Goal: Information Seeking & Learning: Check status

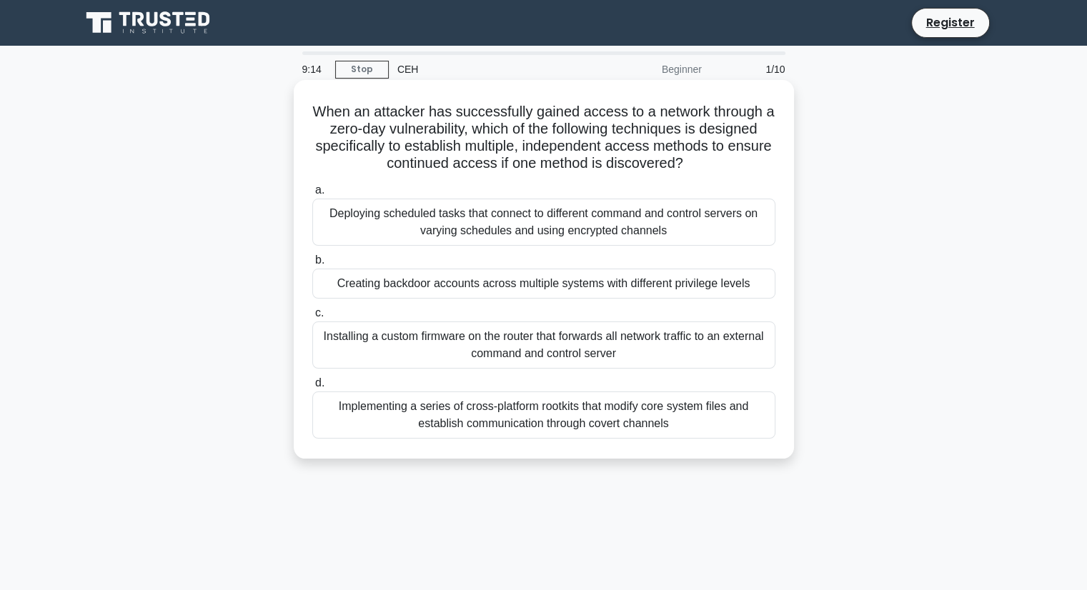
click at [441, 407] on div "Implementing a series of cross-platform rootkits that modify core system files …" at bounding box center [543, 415] width 463 height 47
click at [312, 388] on input "d. Implementing a series of cross-platform rootkits that modify core system fil…" at bounding box center [312, 383] width 0 height 9
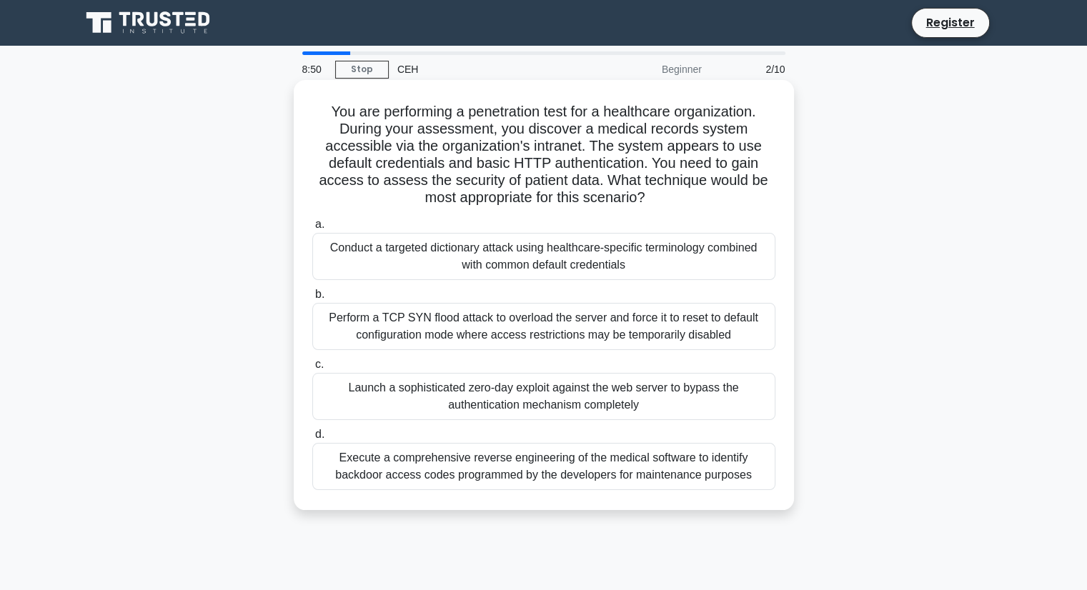
click at [652, 454] on div "Execute a comprehensive reverse engineering of the medical software to identify…" at bounding box center [543, 466] width 463 height 47
click at [312, 439] on input "d. Execute a comprehensive reverse engineering of the medical software to ident…" at bounding box center [312, 434] width 0 height 9
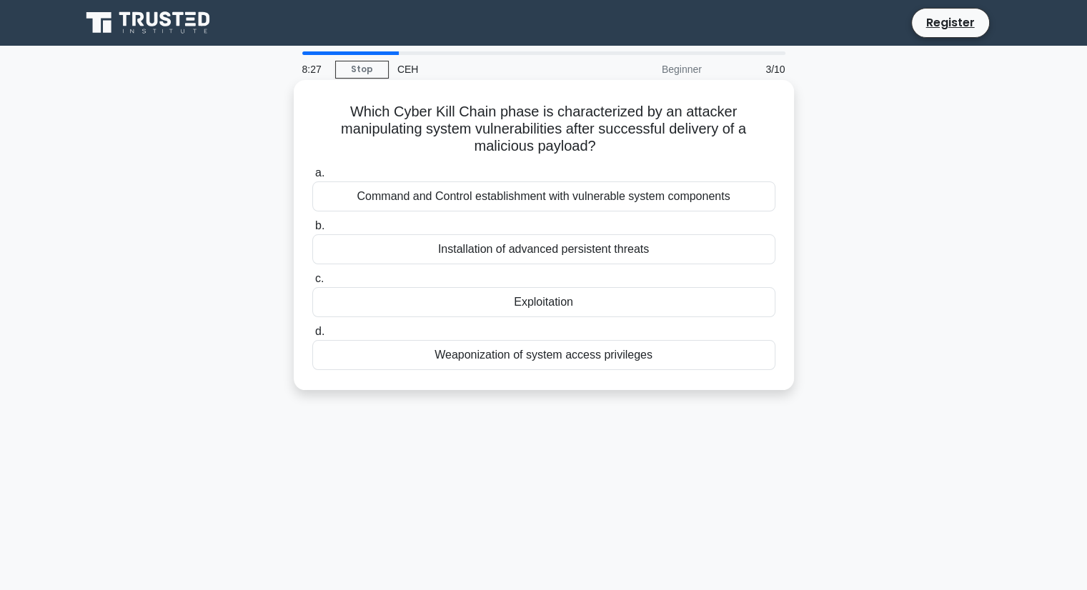
click at [632, 199] on div "Command and Control establishment with vulnerable system components" at bounding box center [543, 196] width 463 height 30
click at [312, 178] on input "a. Command and Control establishment with vulnerable system components" at bounding box center [312, 173] width 0 height 9
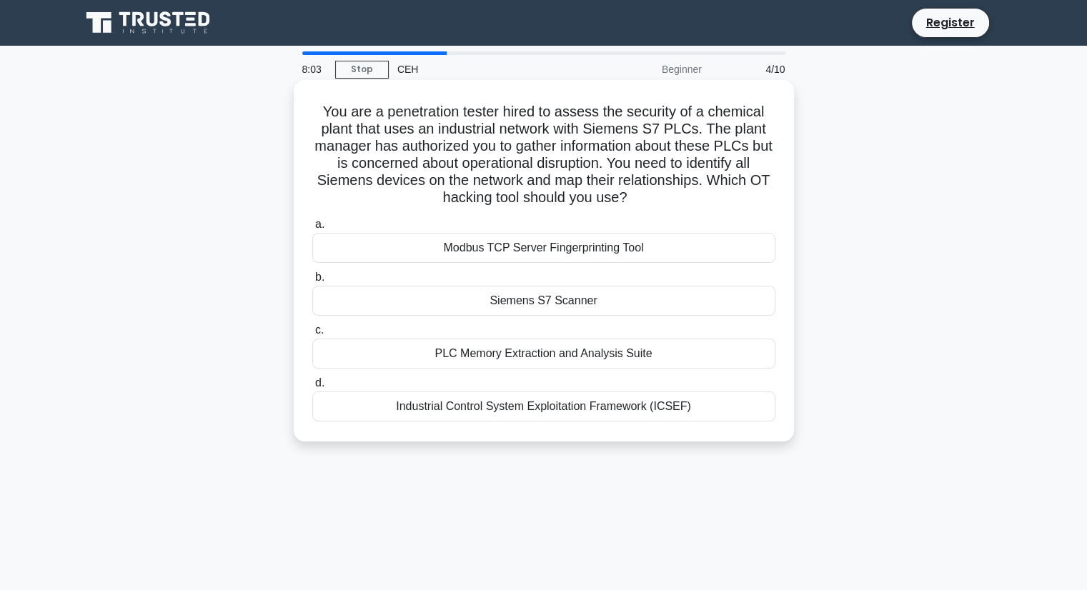
click at [615, 359] on div "PLC Memory Extraction and Analysis Suite" at bounding box center [543, 354] width 463 height 30
click at [312, 335] on input "c. PLC Memory Extraction and Analysis Suite" at bounding box center [312, 330] width 0 height 9
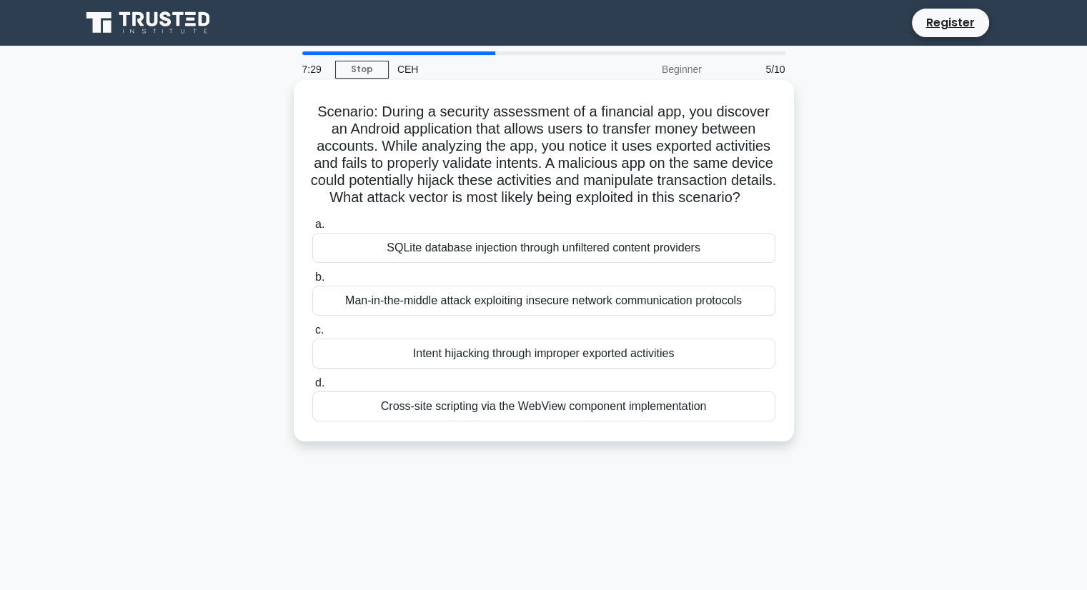
click at [607, 422] on div "Cross-site scripting via the WebView component implementation" at bounding box center [543, 407] width 463 height 30
click at [312, 388] on input "d. Cross-site scripting via the WebView component implementation" at bounding box center [312, 383] width 0 height 9
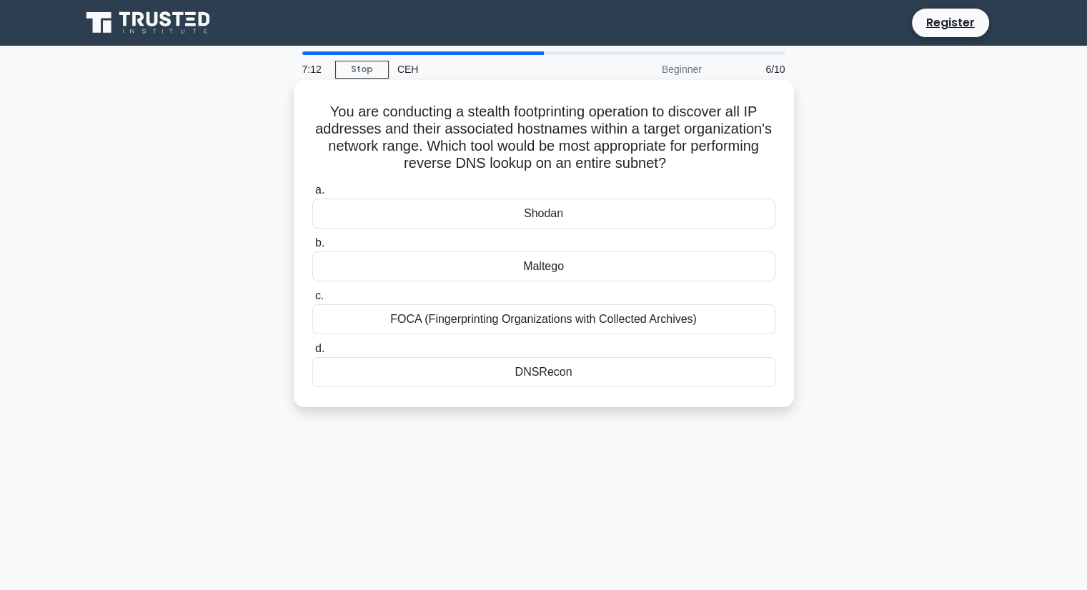
click at [569, 273] on div "Maltego" at bounding box center [543, 267] width 463 height 30
click at [312, 248] on input "b. [GEOGRAPHIC_DATA]" at bounding box center [312, 243] width 0 height 9
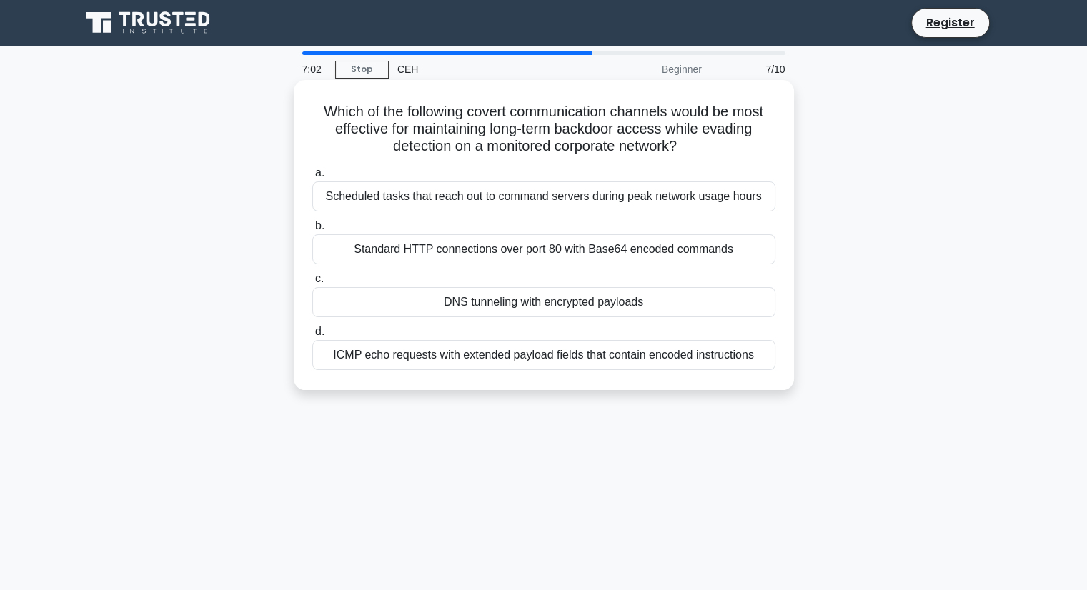
click at [602, 301] on div "DNS tunneling with encrypted payloads" at bounding box center [543, 302] width 463 height 30
click at [312, 284] on input "c. DNS tunneling with encrypted payloads" at bounding box center [312, 278] width 0 height 9
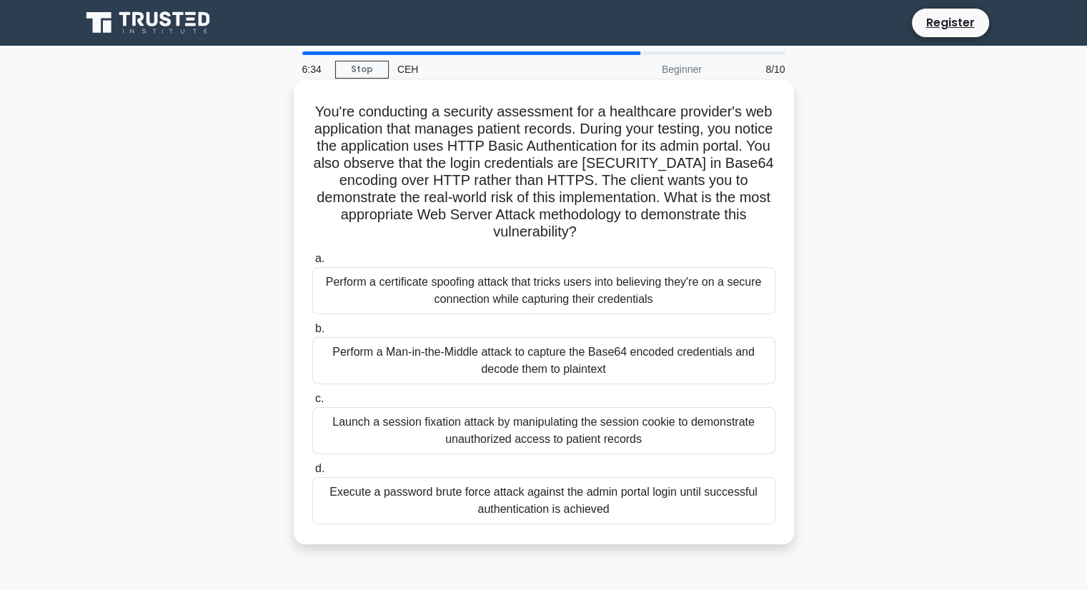
click at [588, 437] on div "Launch a session fixation attack by manipulating the session cookie to demonstr…" at bounding box center [543, 430] width 463 height 47
click at [312, 404] on input "c. Launch a session fixation attack by manipulating the session cookie to demon…" at bounding box center [312, 398] width 0 height 9
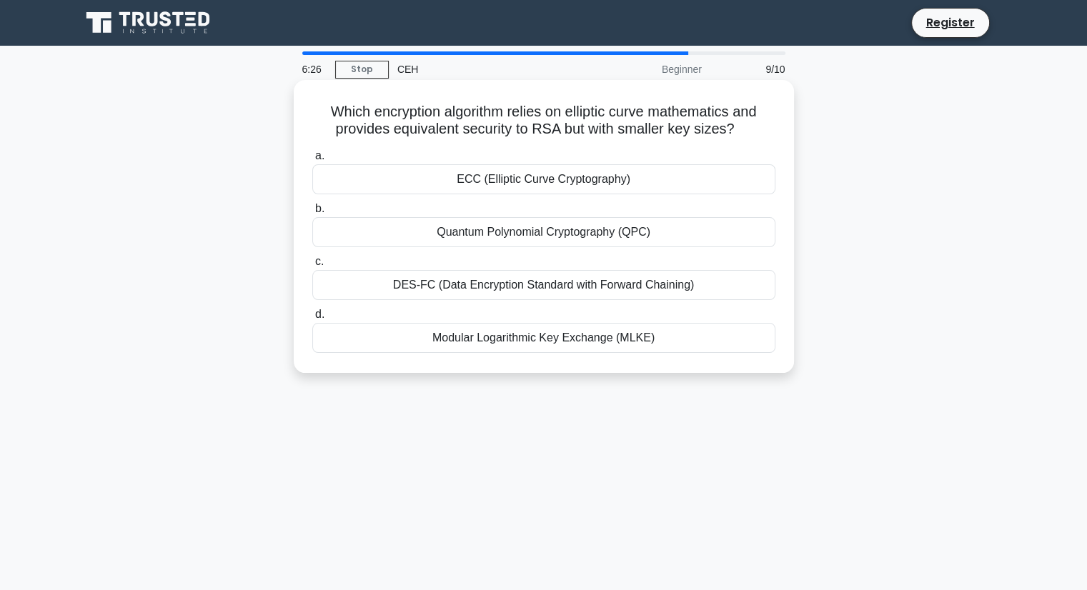
click at [577, 193] on div "ECC (Elliptic Curve Cryptography)" at bounding box center [543, 179] width 463 height 30
click at [312, 161] on input "a. ECC (Elliptic Curve Cryptography)" at bounding box center [312, 155] width 0 height 9
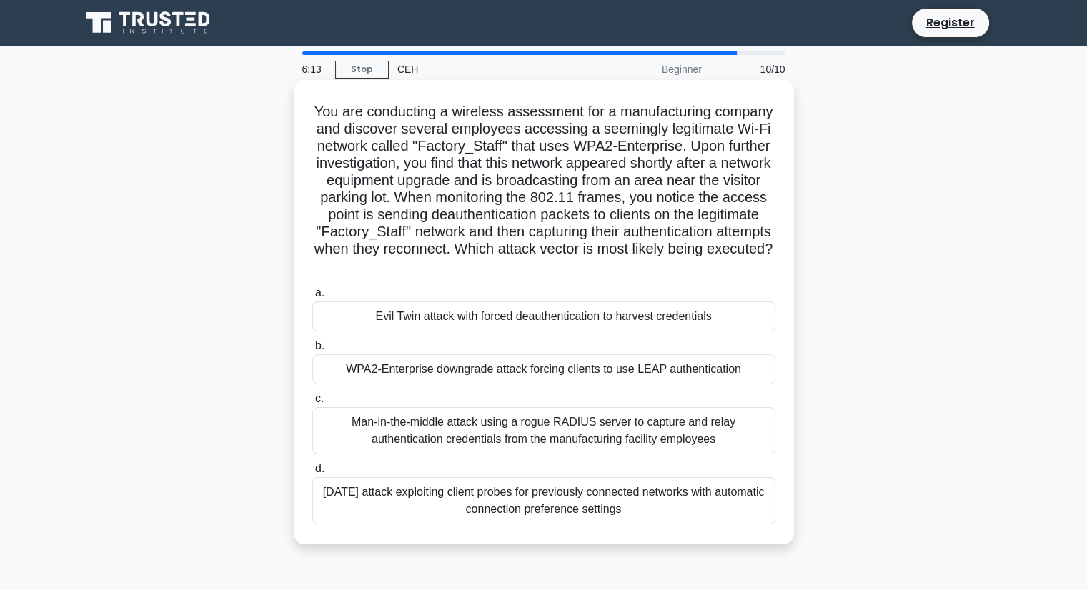
click at [554, 321] on div "Evil Twin attack with forced deauthentication to harvest credentials" at bounding box center [543, 317] width 463 height 30
click at [312, 298] on input "a. Evil Twin attack with forced deauthentication to harvest credentials" at bounding box center [312, 293] width 0 height 9
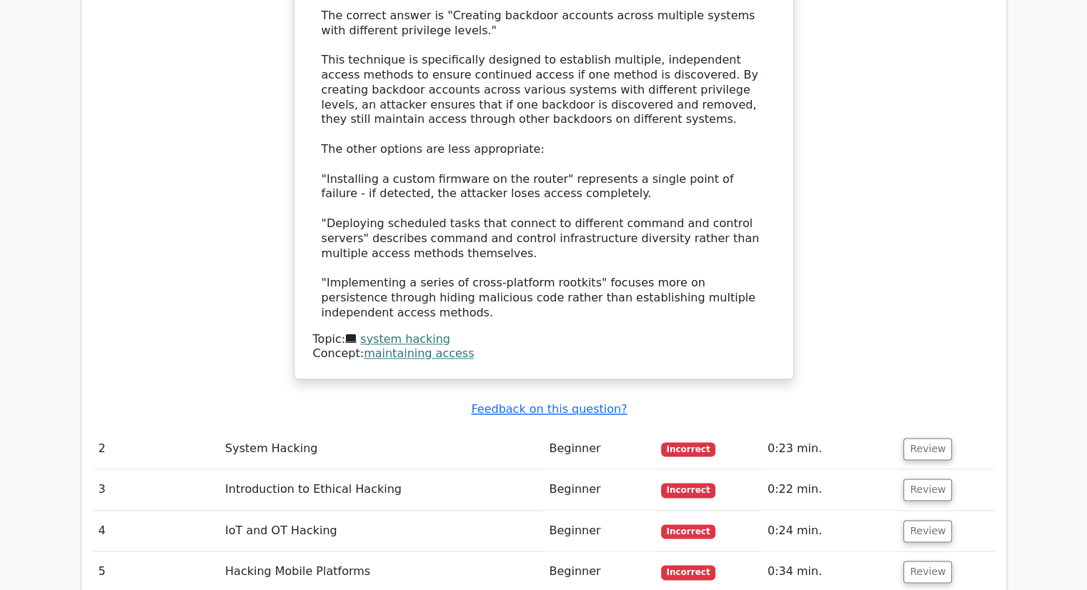
scroll to position [1715, 0]
click at [912, 479] on button "Review" at bounding box center [927, 490] width 49 height 22
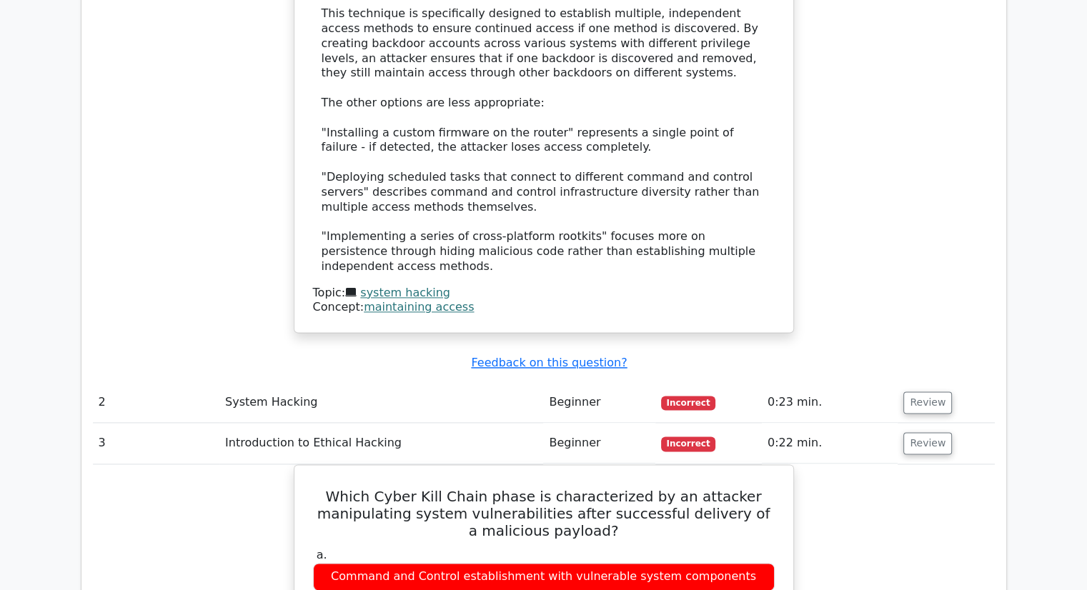
scroll to position [1786, 0]
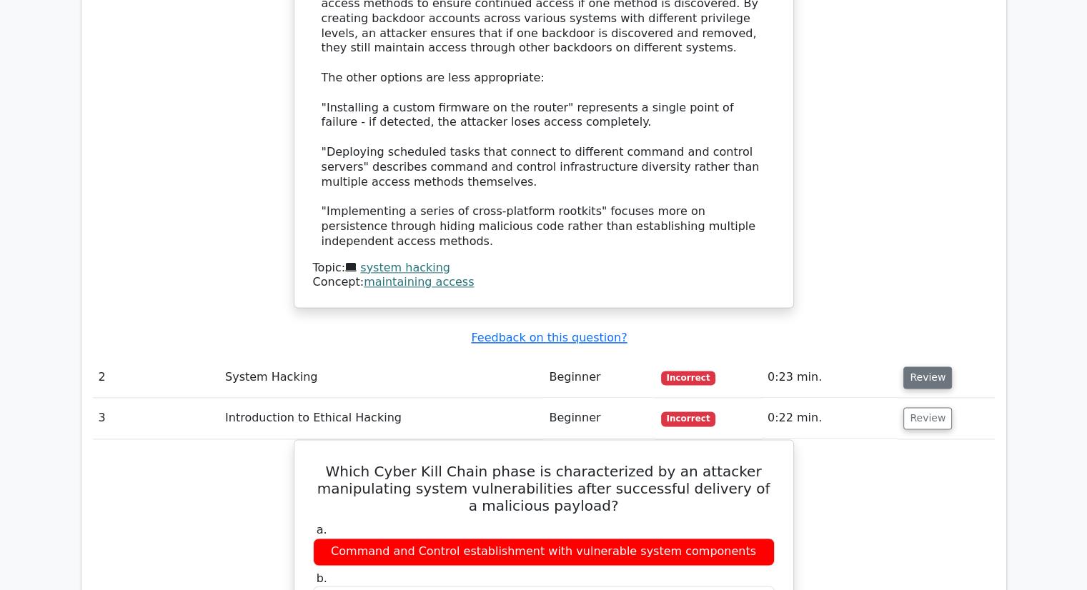
click at [926, 367] on button "Review" at bounding box center [927, 378] width 49 height 22
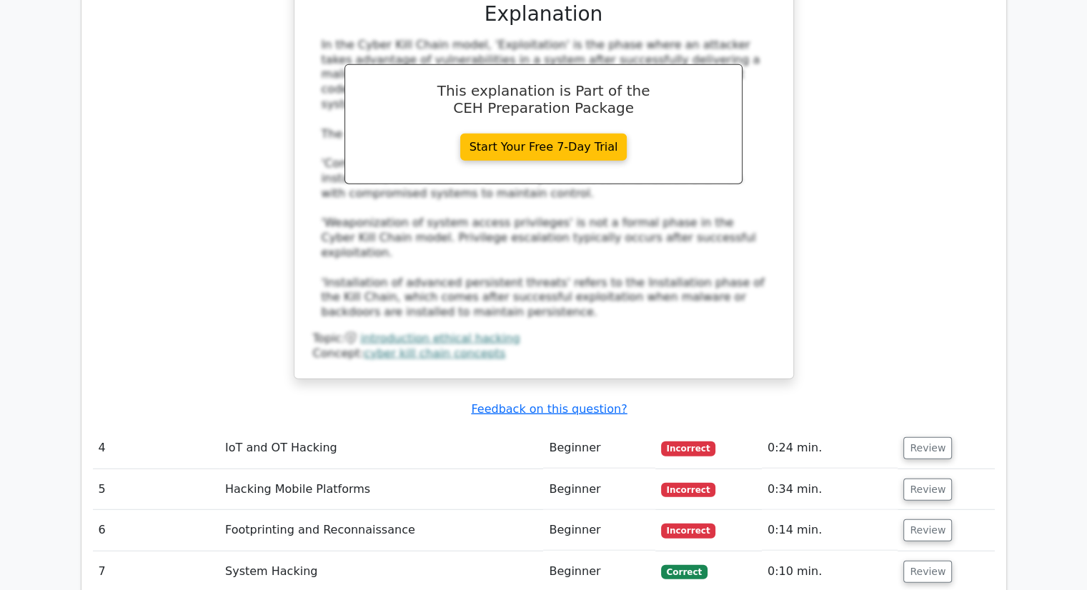
scroll to position [3501, 0]
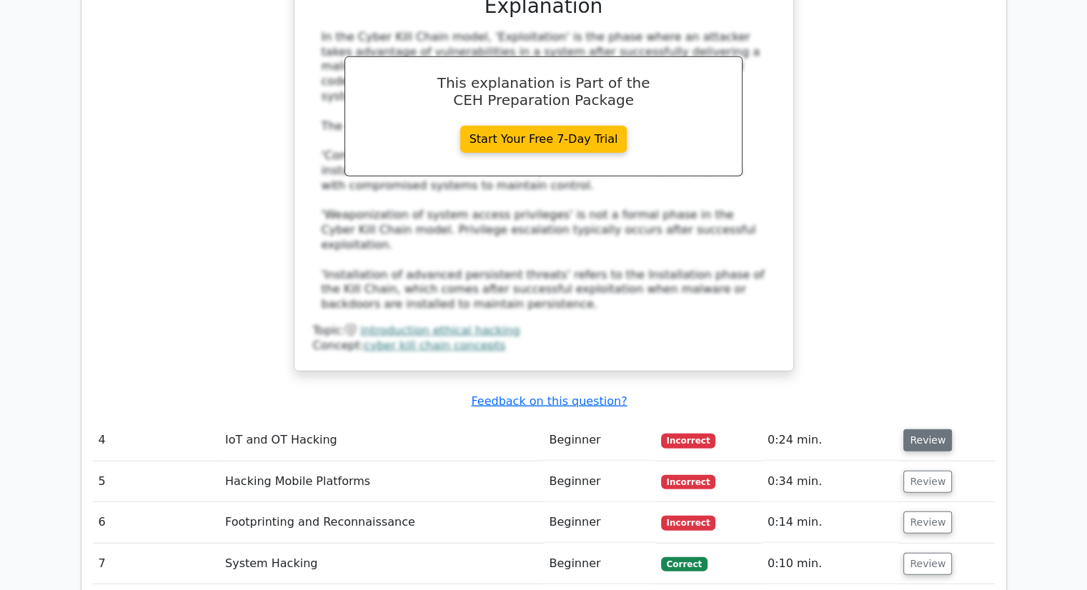
click at [929, 429] on button "Review" at bounding box center [927, 440] width 49 height 22
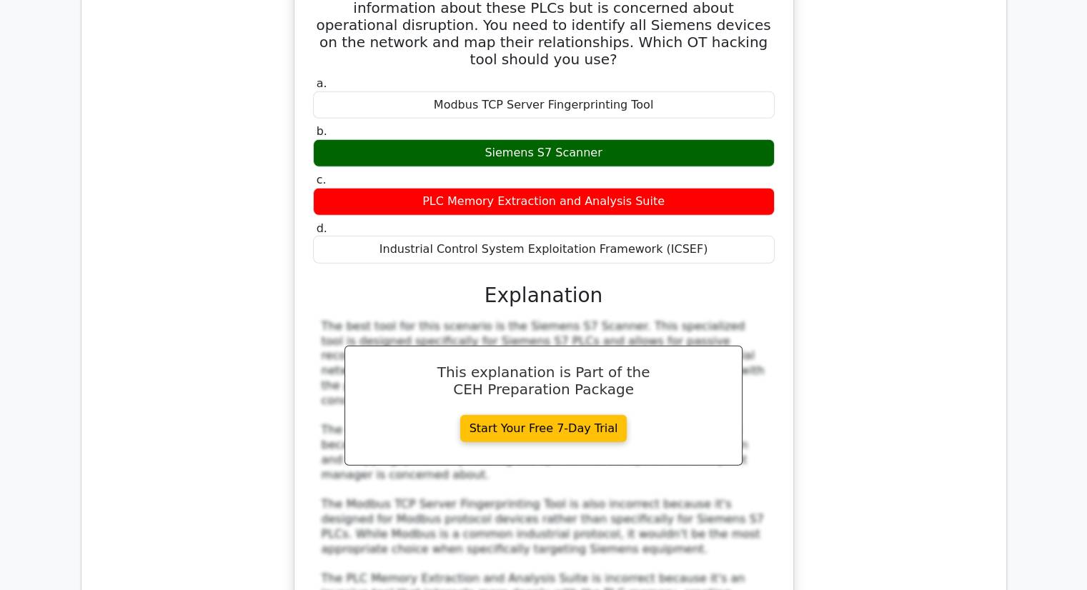
scroll to position [4216, 0]
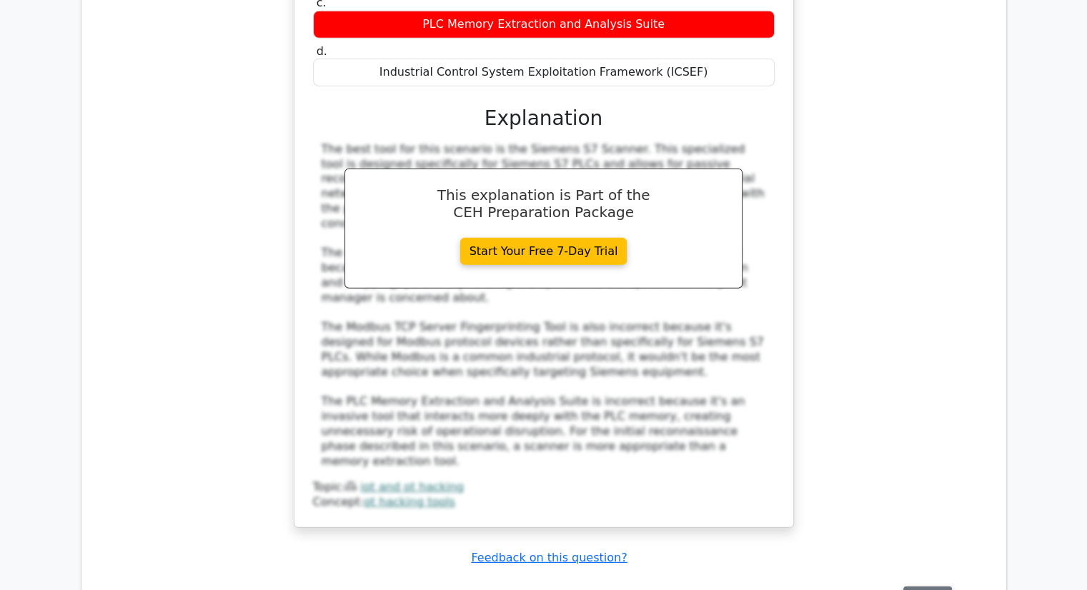
click at [911, 587] on button "Review" at bounding box center [927, 598] width 49 height 22
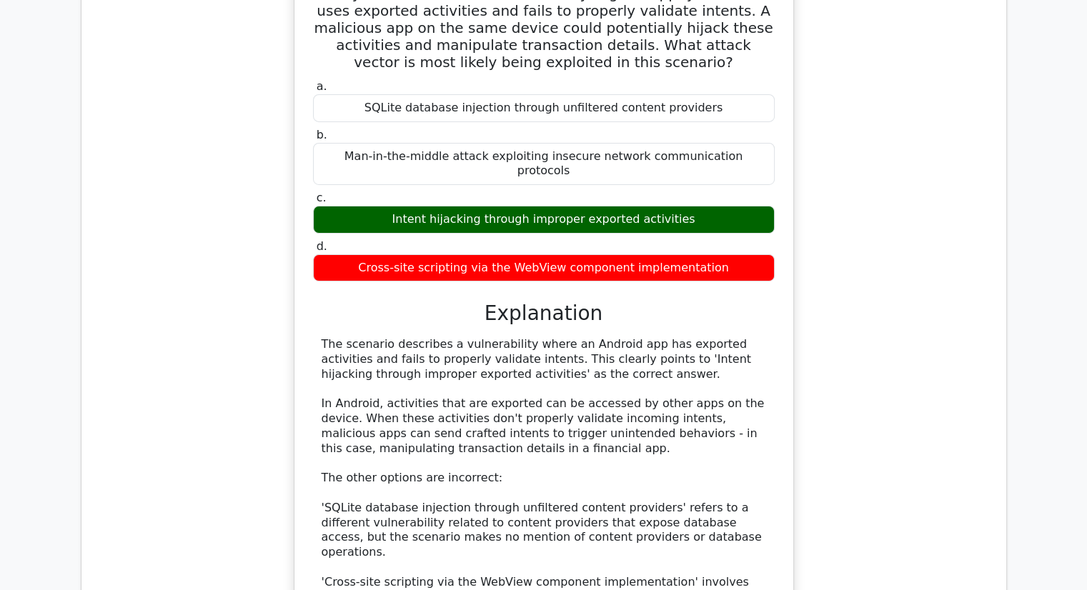
scroll to position [5144, 0]
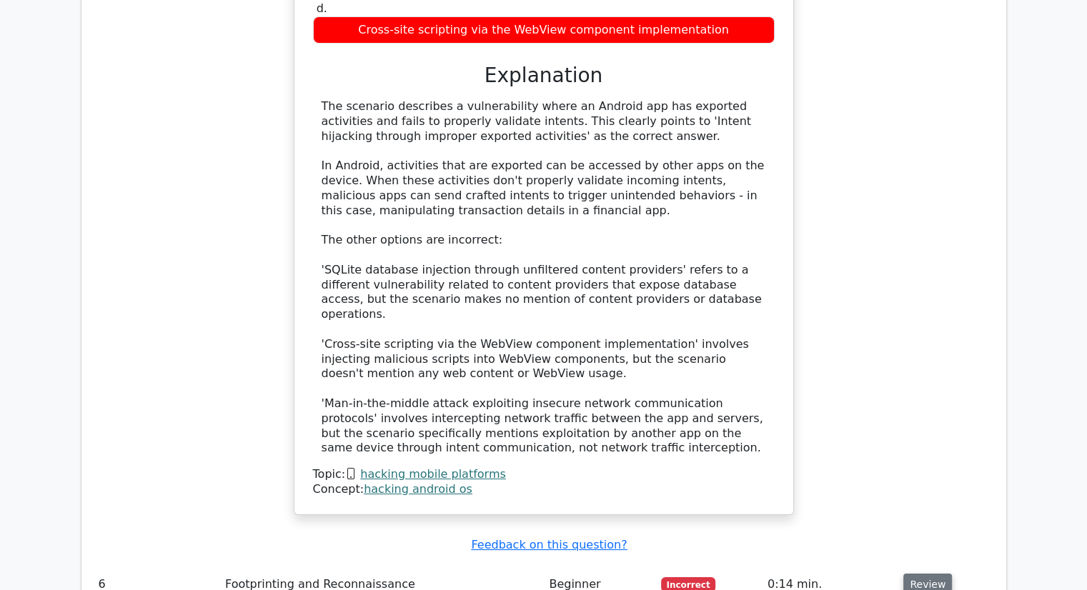
click at [913, 574] on button "Review" at bounding box center [927, 585] width 49 height 22
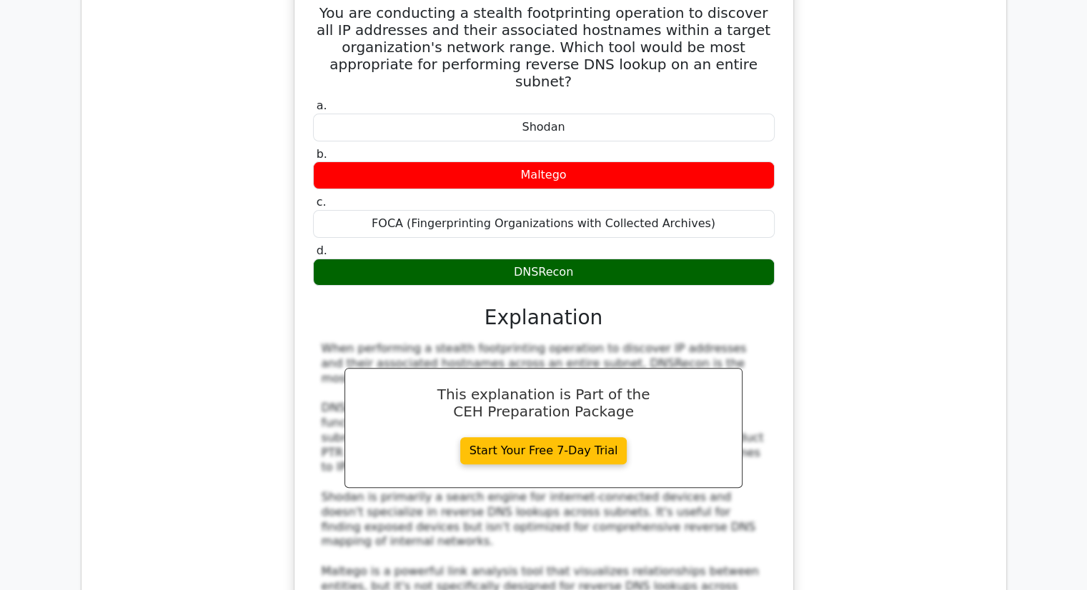
scroll to position [6002, 0]
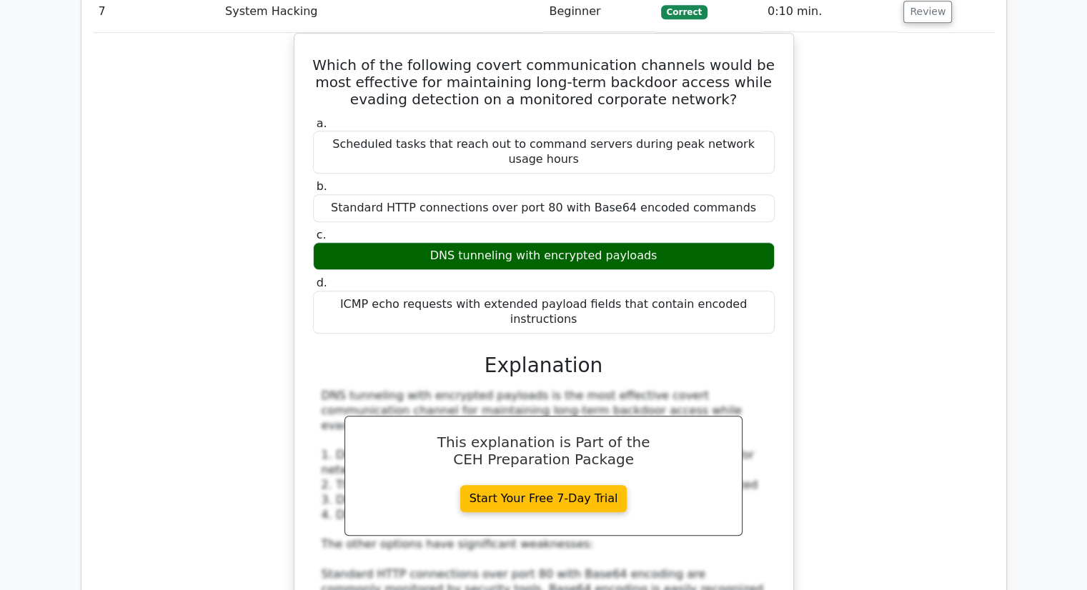
scroll to position [6788, 0]
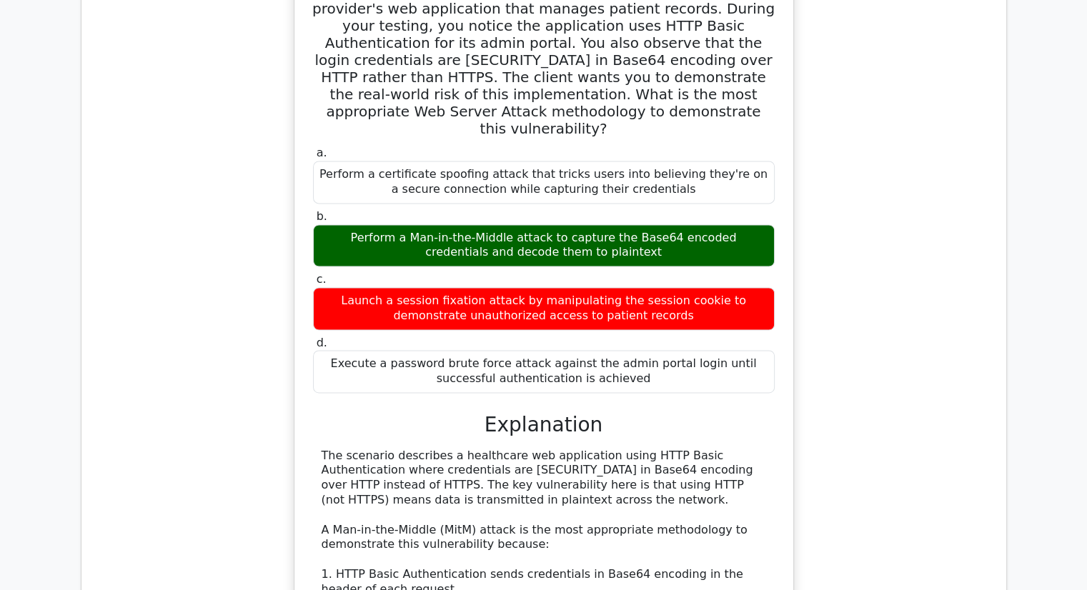
scroll to position [7788, 0]
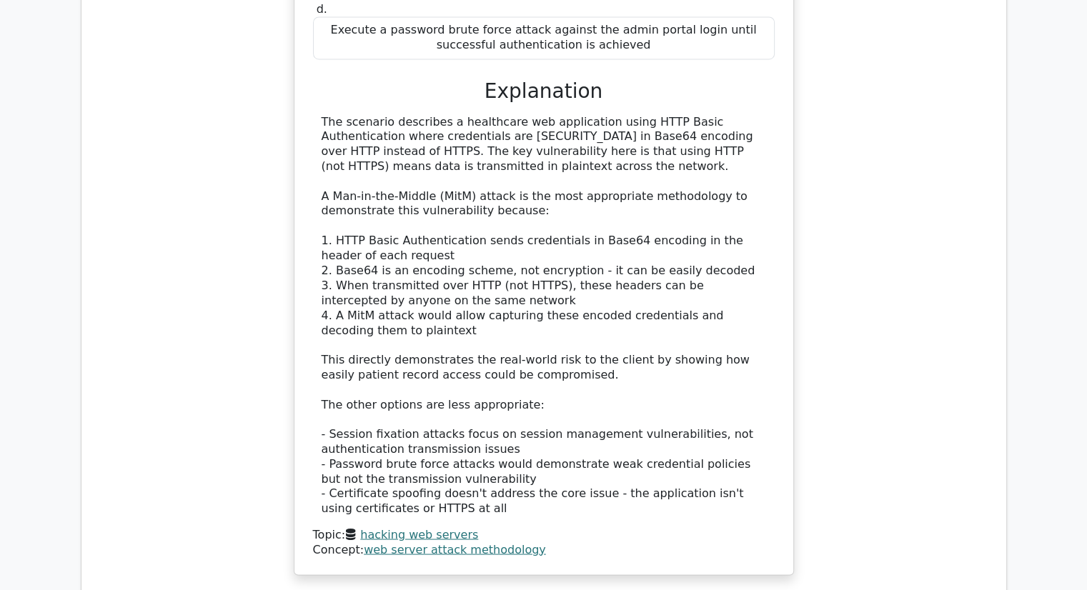
scroll to position [7860, 0]
